Goal: Task Accomplishment & Management: Use online tool/utility

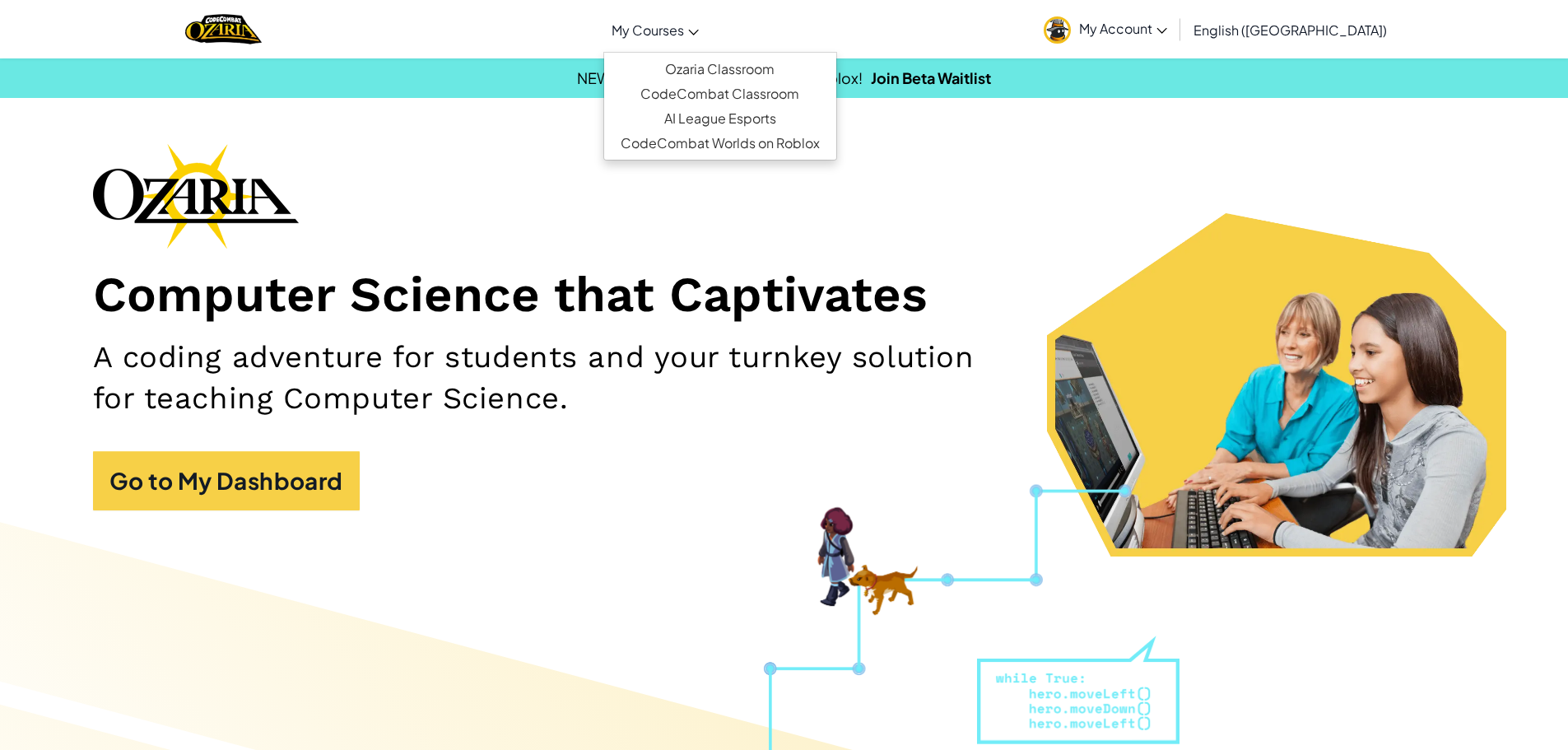
click at [708, 30] on link "My Courses" at bounding box center [654, 30] width 104 height 45
click at [684, 36] on span "My Courses" at bounding box center [648, 30] width 73 height 17
click at [733, 58] on link "Ozaria Classroom" at bounding box center [720, 70] width 232 height 25
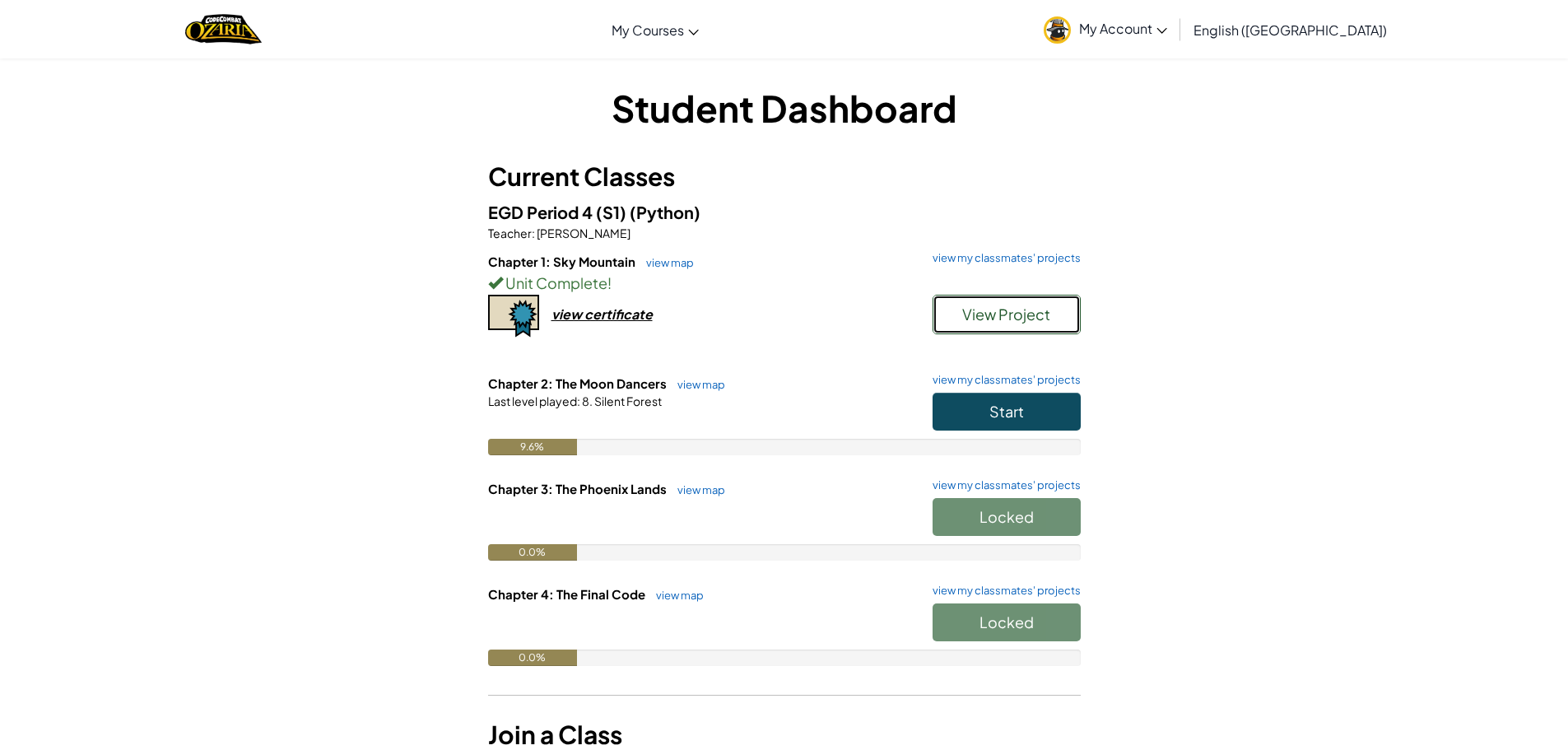
click at [1002, 308] on span "View Project" at bounding box center [1006, 315] width 88 height 19
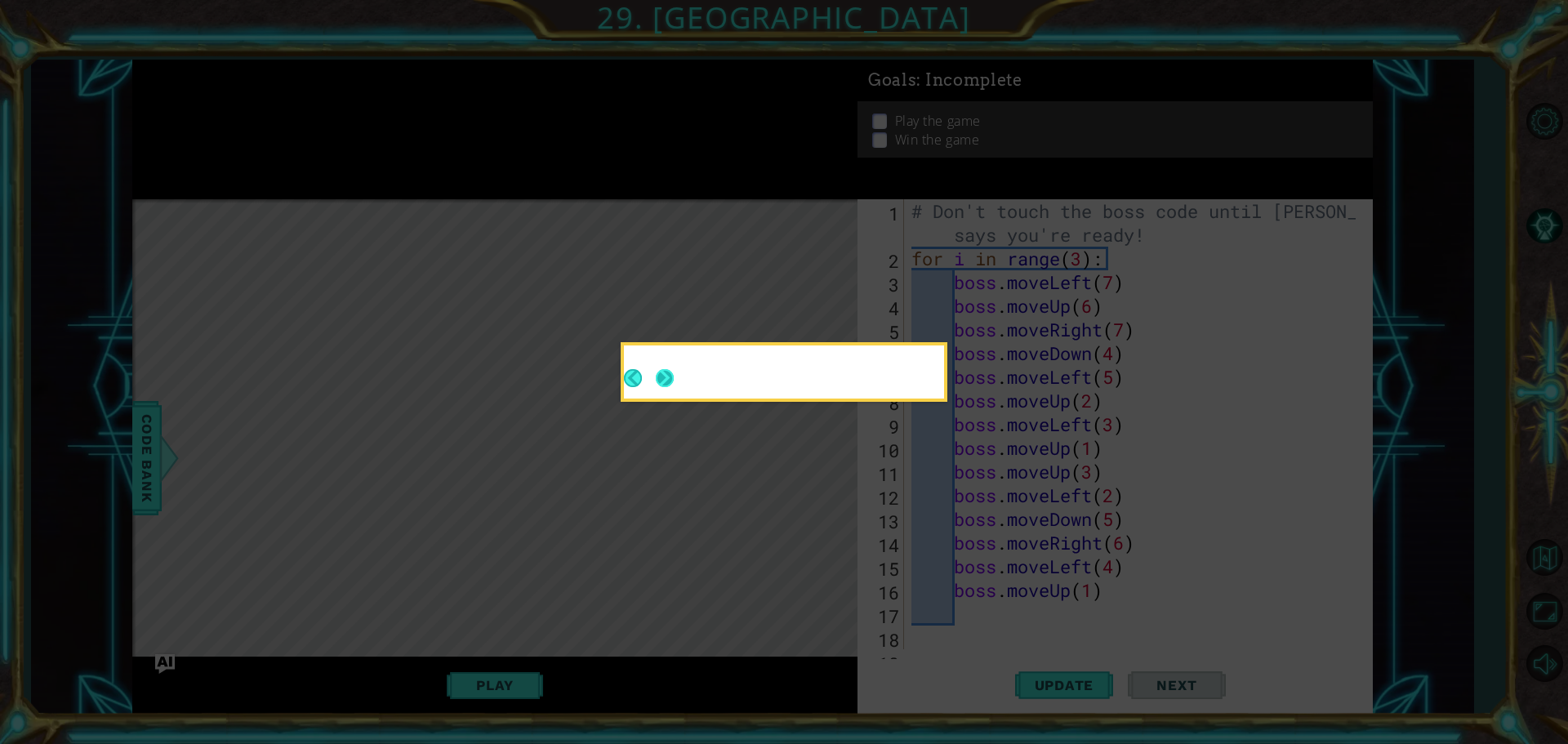
click at [674, 382] on button "Next" at bounding box center [664, 377] width 18 height 18
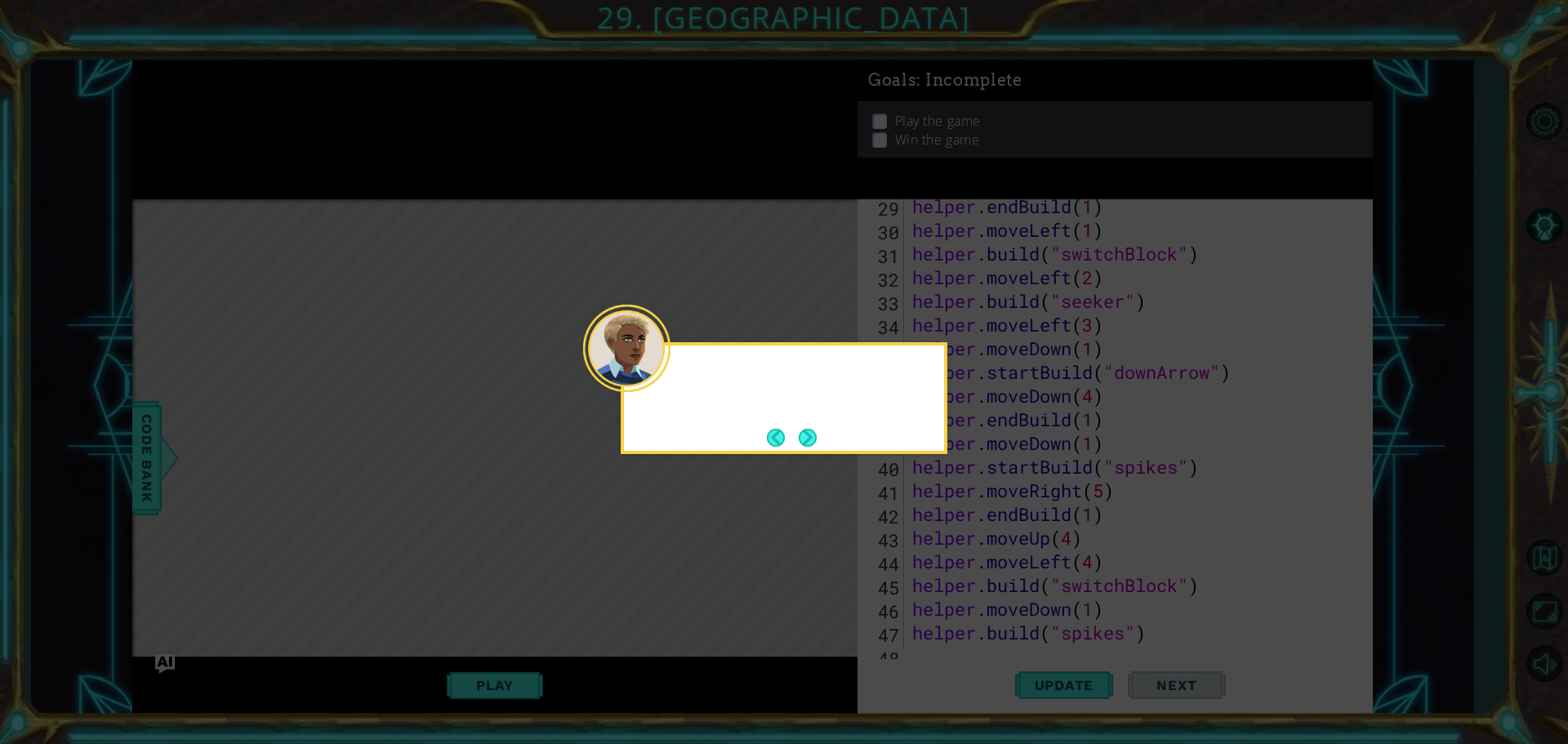
scroll to position [1894, 0]
click at [809, 434] on button "Next" at bounding box center [808, 437] width 18 height 18
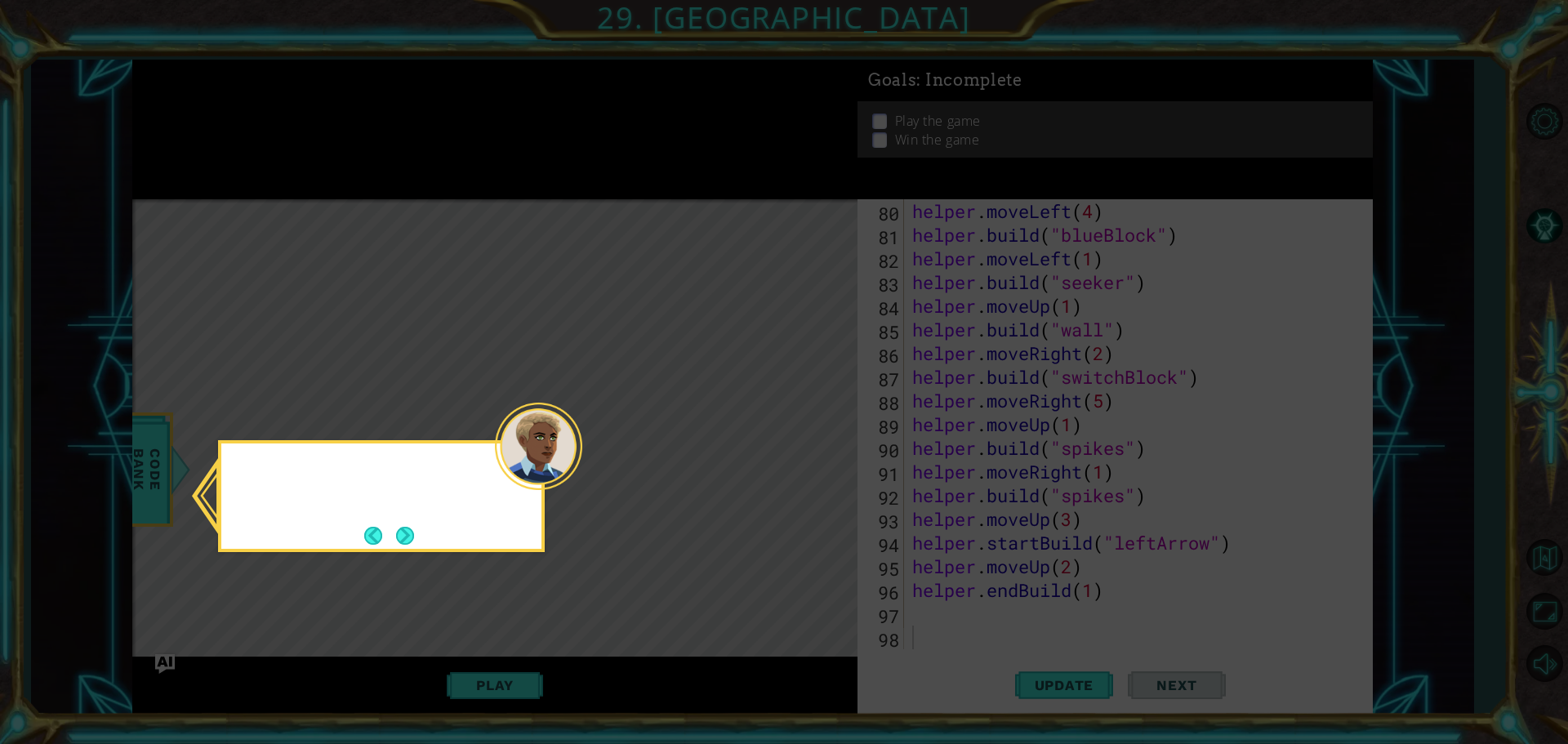
click at [809, 434] on icon at bounding box center [784, 372] width 1568 height 744
click at [413, 539] on button "Next" at bounding box center [404, 535] width 26 height 26
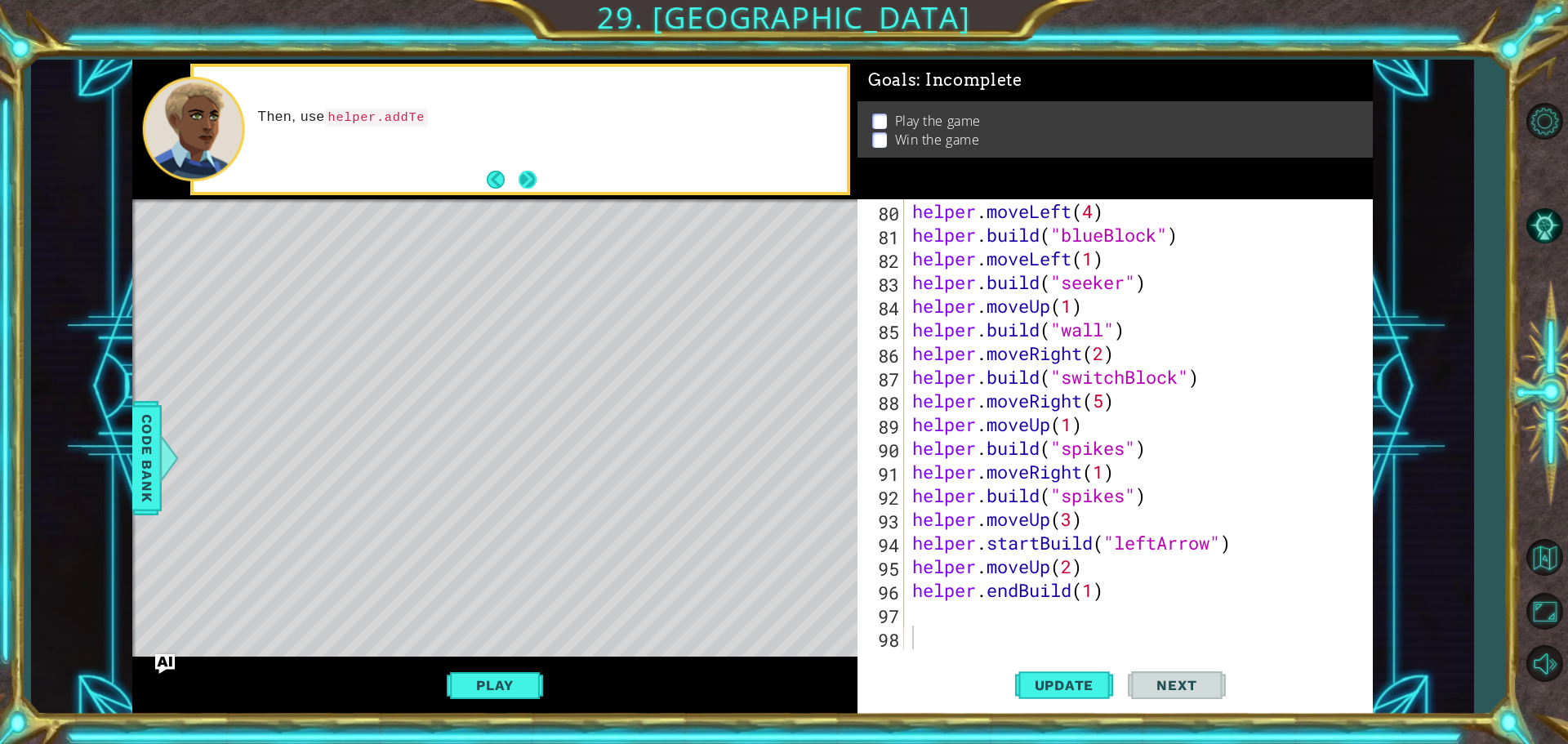
click at [519, 188] on button "Next" at bounding box center [527, 180] width 18 height 18
click at [530, 187] on button "Next" at bounding box center [527, 180] width 18 height 18
